Goal: Transaction & Acquisition: Subscribe to service/newsletter

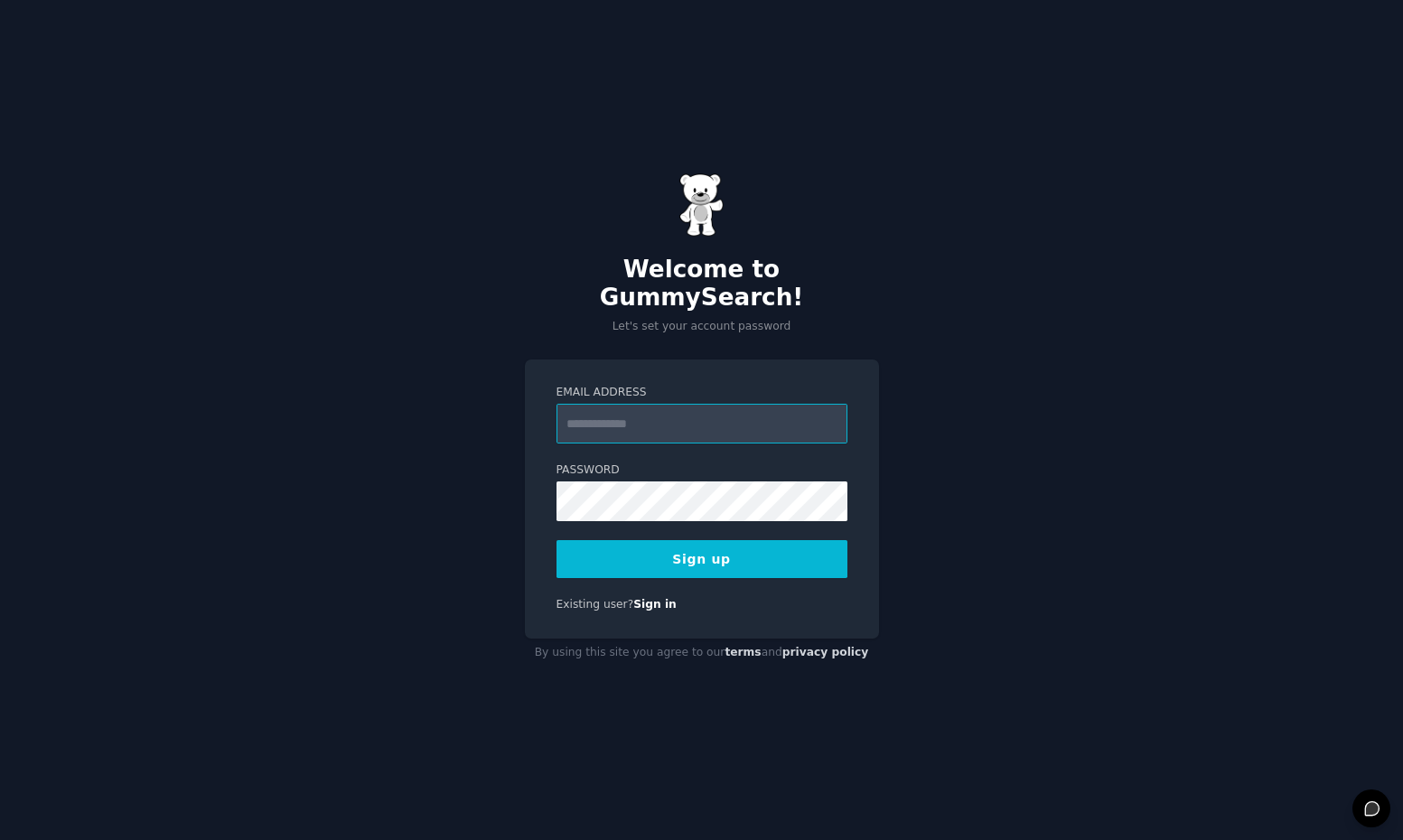
paste input "**********"
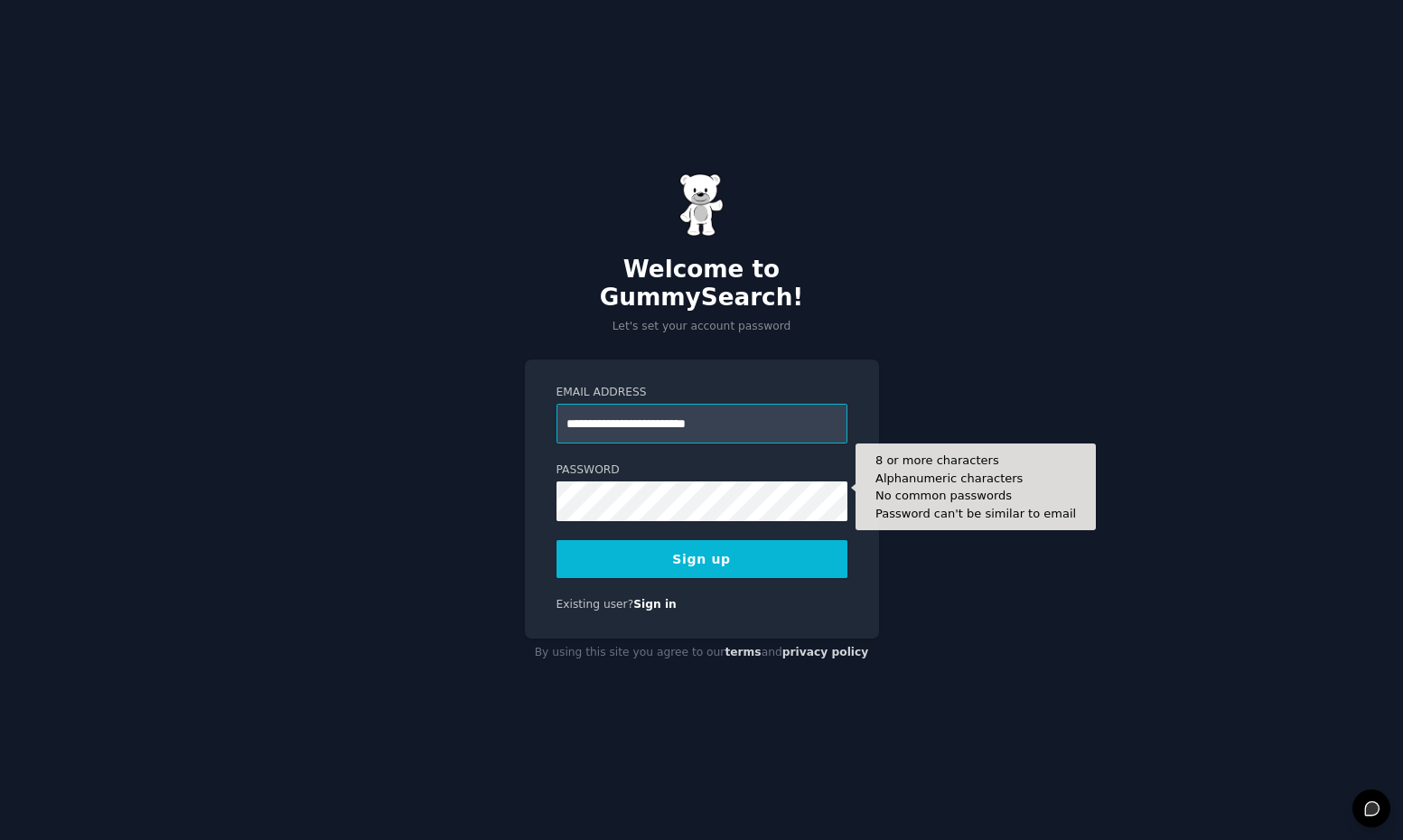
type input "**********"
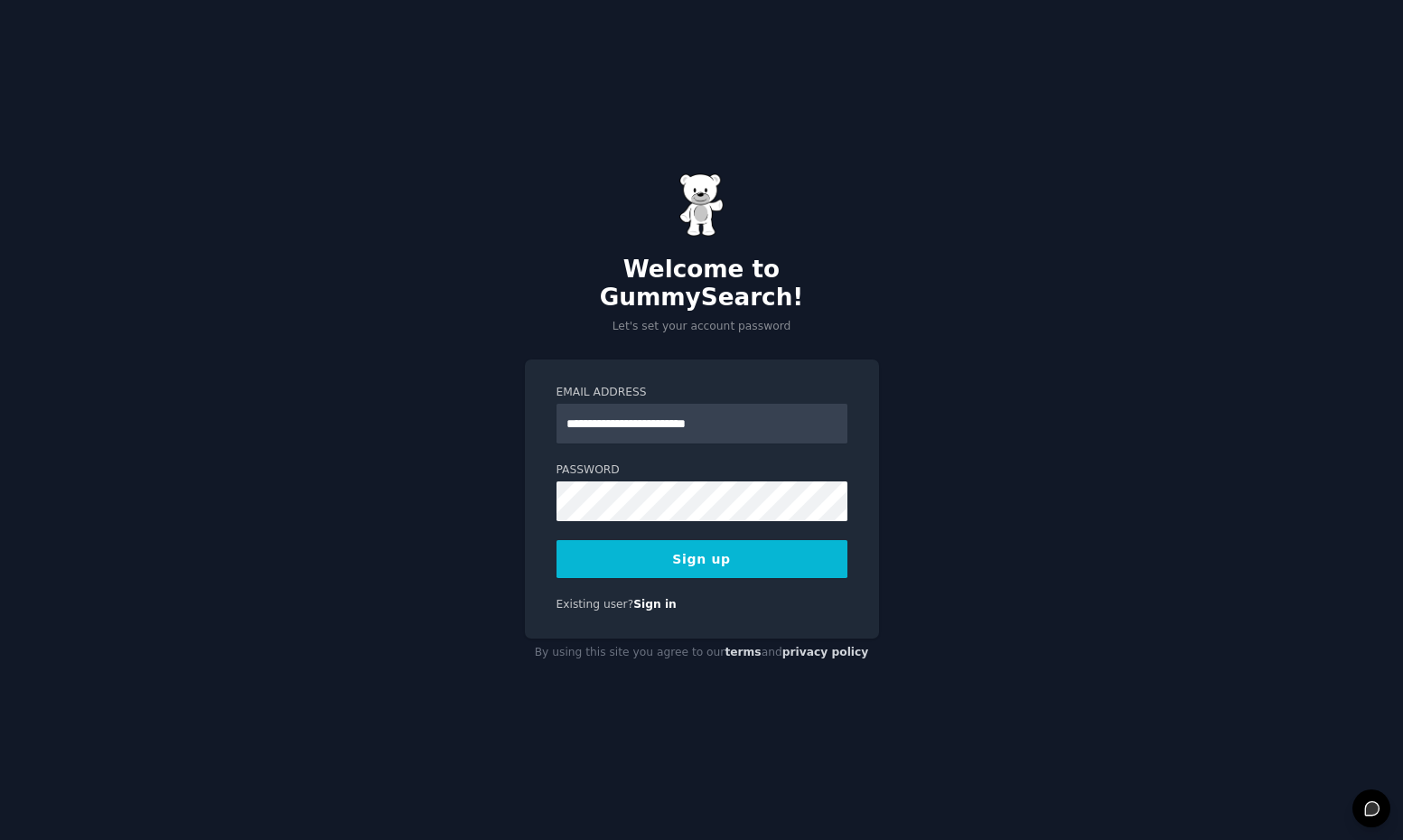
click at [685, 540] on button "Sign up" at bounding box center [702, 559] width 291 height 38
